Goal: Navigation & Orientation: Find specific page/section

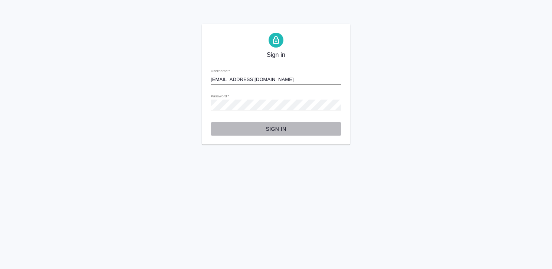
click at [282, 125] on span "Sign in" at bounding box center [276, 128] width 119 height 9
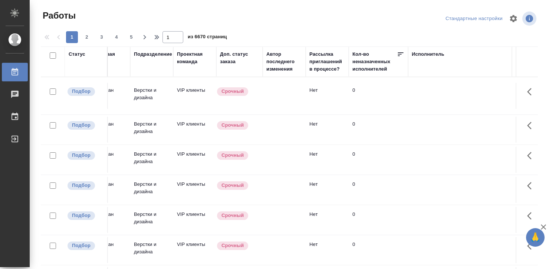
scroll to position [0, 194]
click at [429, 53] on div "Исполнитель" at bounding box center [427, 53] width 33 height 7
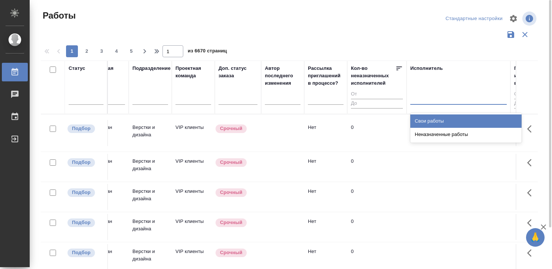
click at [426, 98] on div at bounding box center [459, 97] width 97 height 11
click at [425, 120] on div "Свои работы" at bounding box center [466, 120] width 111 height 13
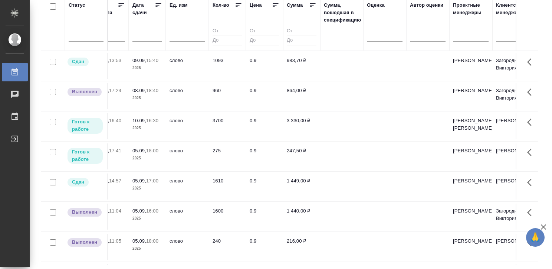
scroll to position [0, 659]
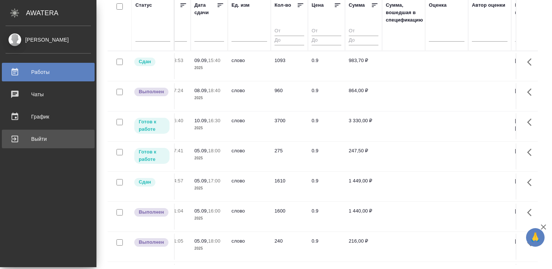
click at [14, 138] on div "Выйти" at bounding box center [48, 138] width 85 height 11
